Goal: Task Accomplishment & Management: Use online tool/utility

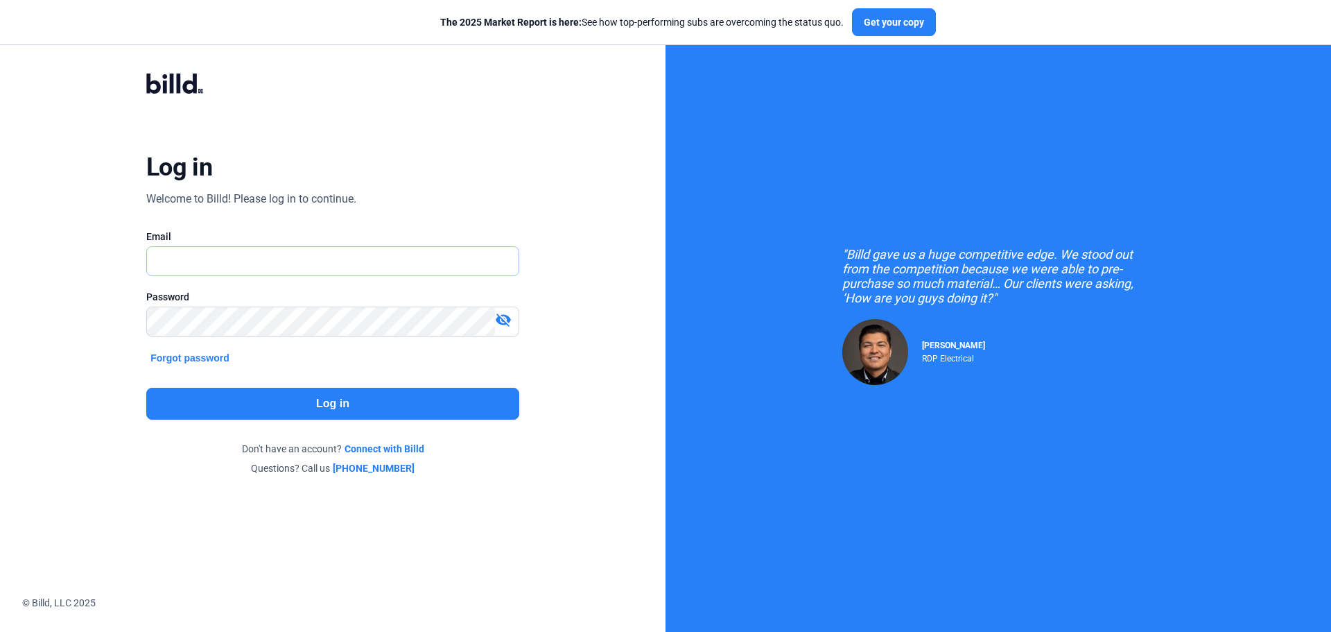
type input "[PERSON_NAME][EMAIL_ADDRESS][DOMAIN_NAME]"
click at [270, 397] on button "Log in" at bounding box center [332, 404] width 373 height 32
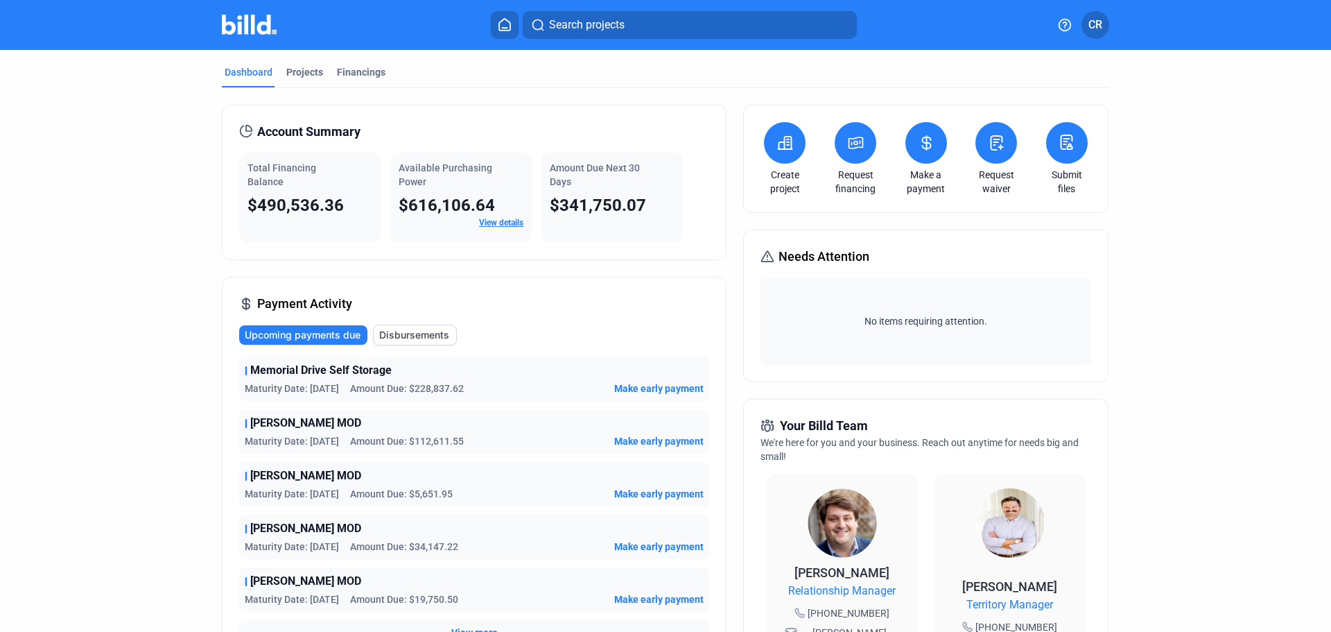
click at [1054, 141] on button at bounding box center [1067, 143] width 42 height 42
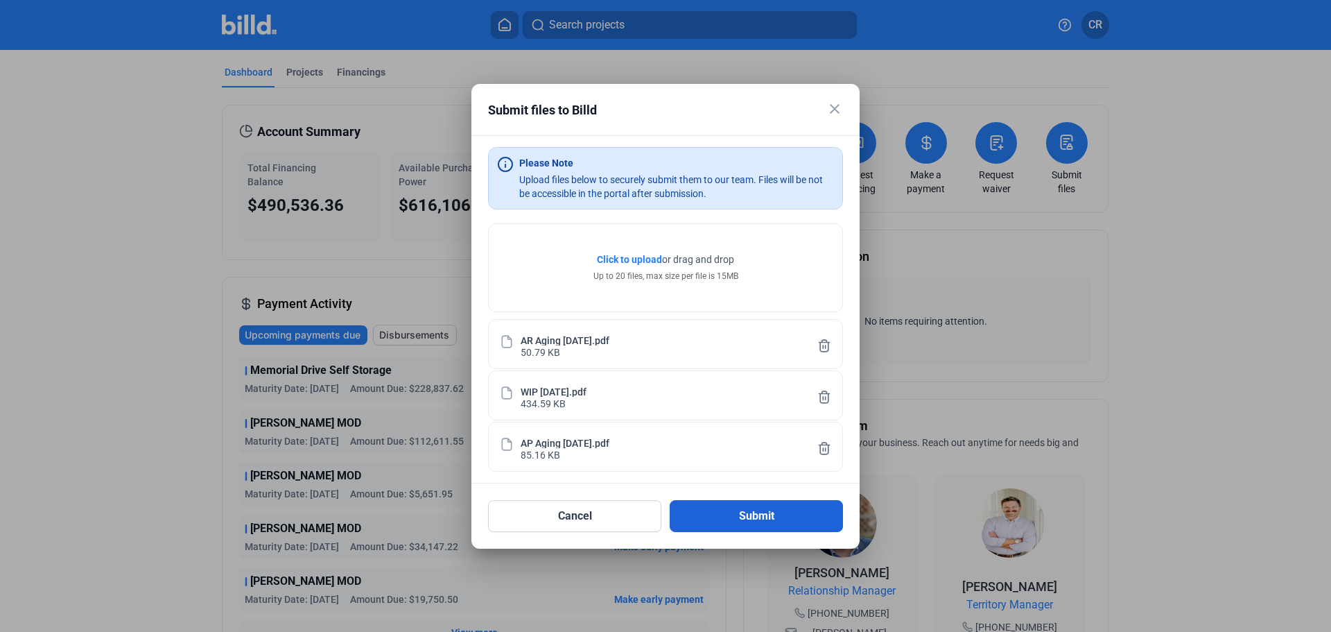
click at [744, 521] on button "Submit" at bounding box center [756, 516] width 173 height 32
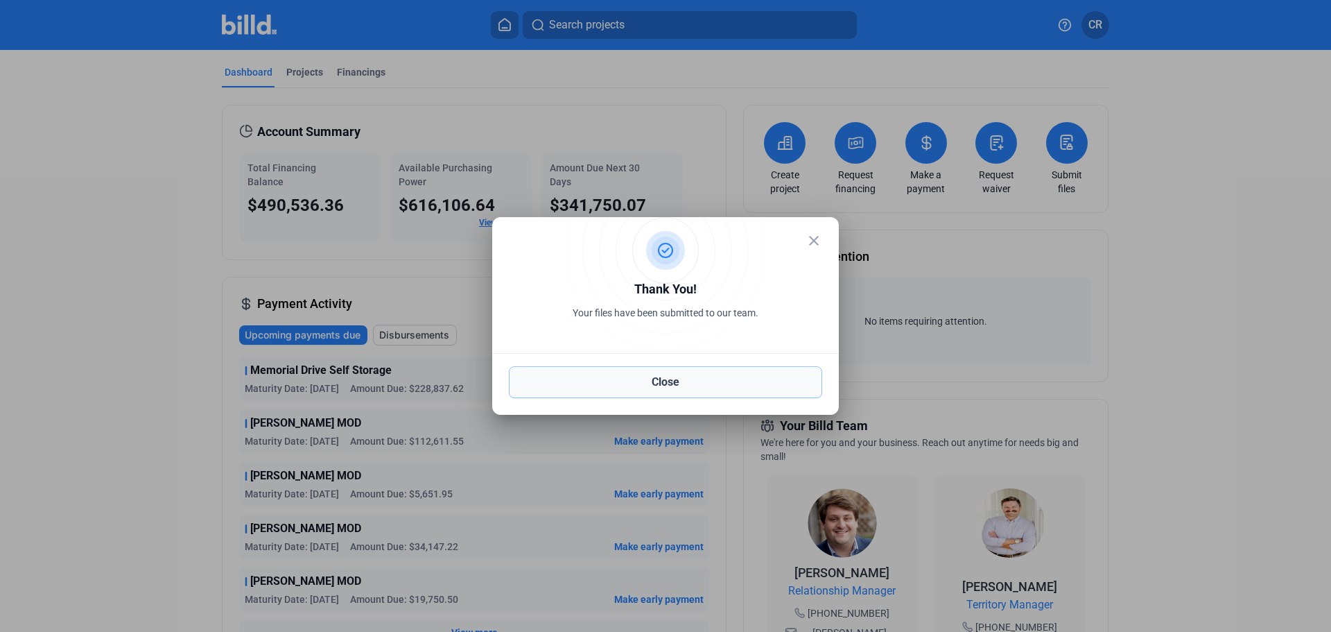
click at [688, 379] on button "Close" at bounding box center [665, 382] width 313 height 32
